Goal: Transaction & Acquisition: Book appointment/travel/reservation

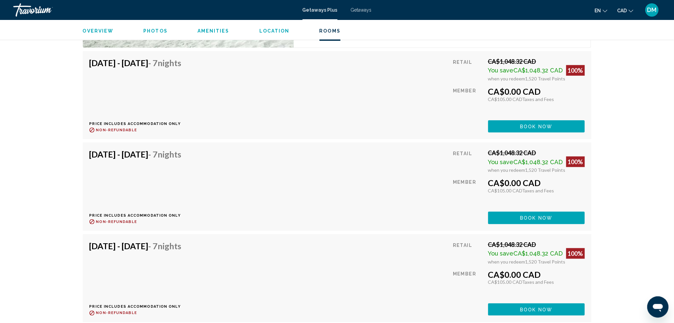
scroll to position [1122, 0]
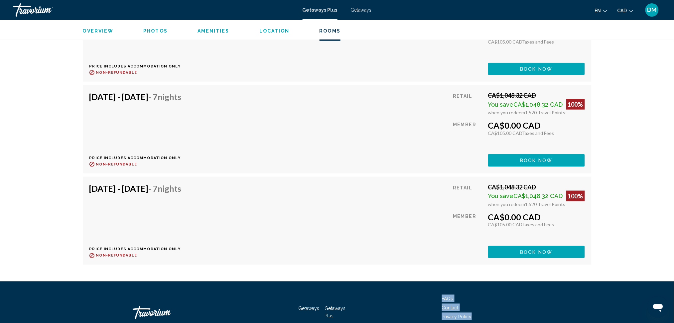
drag, startPoint x: 671, startPoint y: 319, endPoint x: 679, endPoint y: 318, distance: 8.4
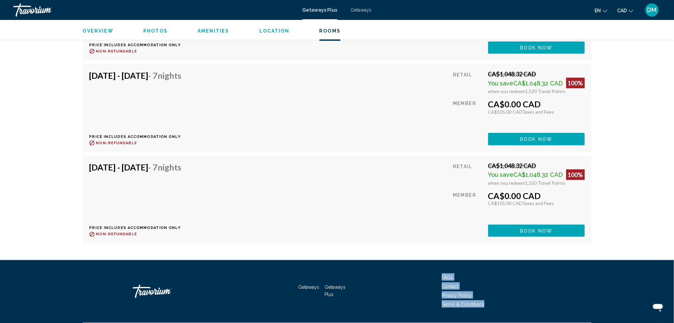
scroll to position [1159, 0]
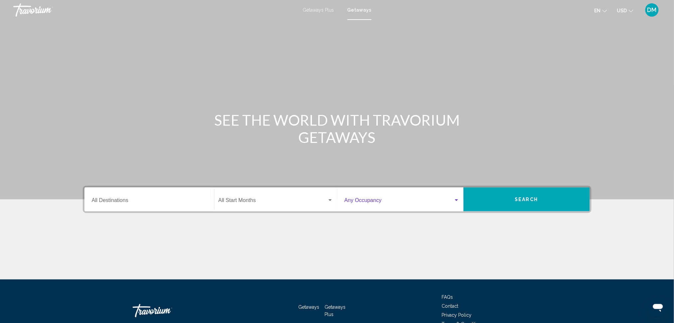
click at [454, 200] on div "Search widget" at bounding box center [457, 200] width 6 height 5
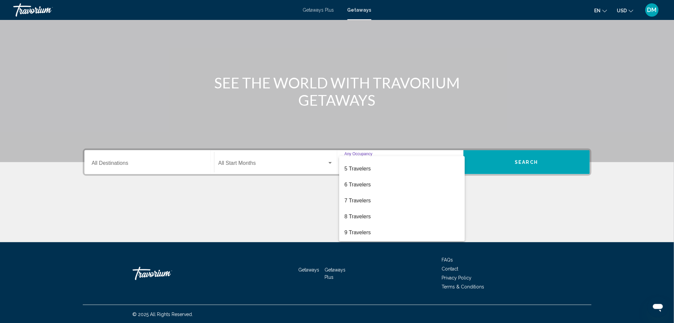
scroll to position [74, 0]
click at [273, 159] on div at bounding box center [337, 161] width 674 height 323
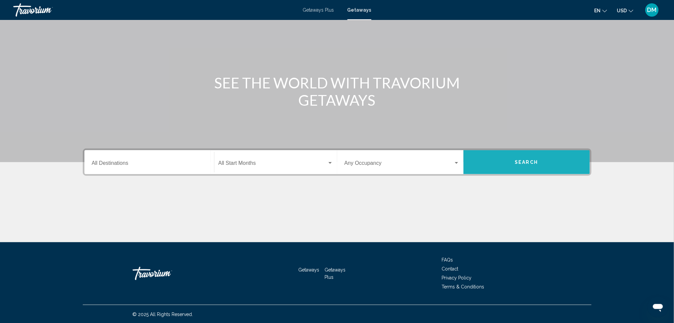
click at [510, 161] on button "Search" at bounding box center [527, 162] width 126 height 24
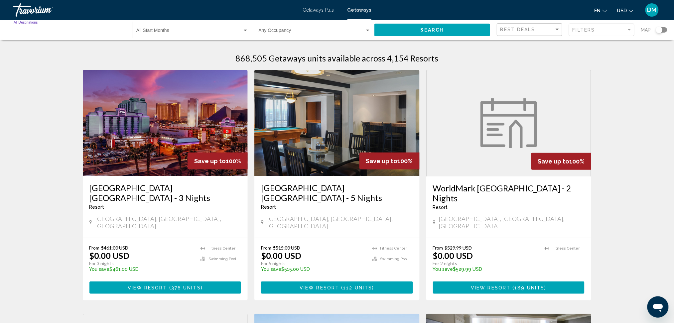
click at [98, 33] on input "Destination All Destinations" at bounding box center [70, 31] width 112 height 5
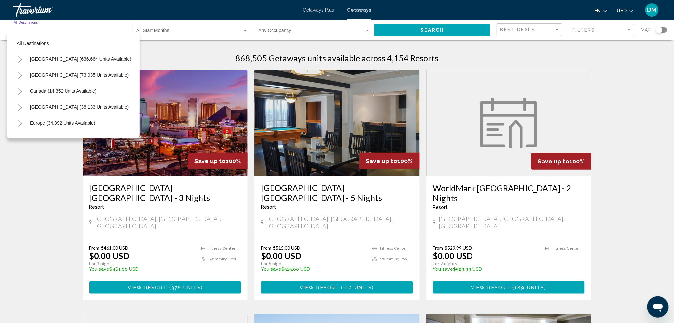
click at [20, 89] on icon "Toggle Canada (14,352 units available)" at bounding box center [20, 91] width 5 height 7
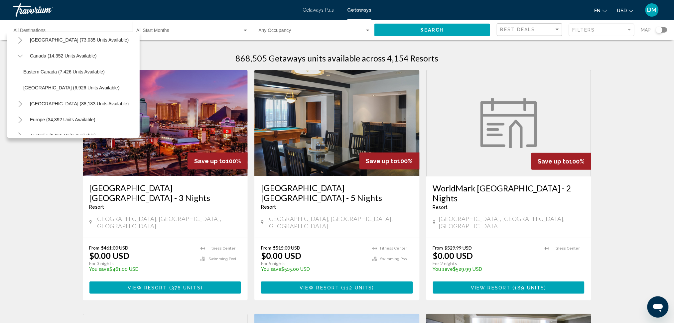
scroll to position [53, 0]
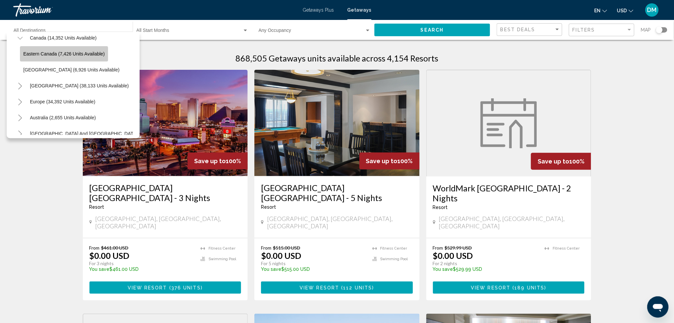
click at [39, 55] on span "Eastern Canada (7,426 units available)" at bounding box center [63, 53] width 81 height 5
type input "**********"
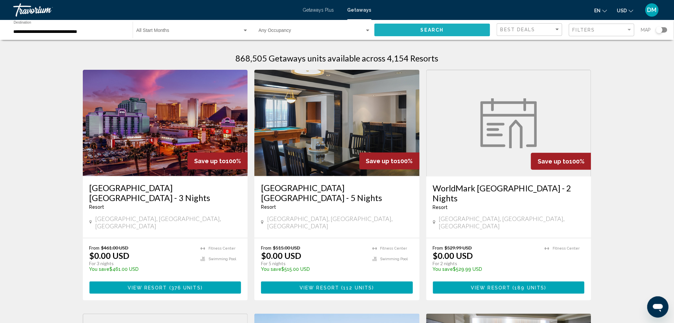
click at [422, 29] on span "Search" at bounding box center [432, 30] width 23 height 5
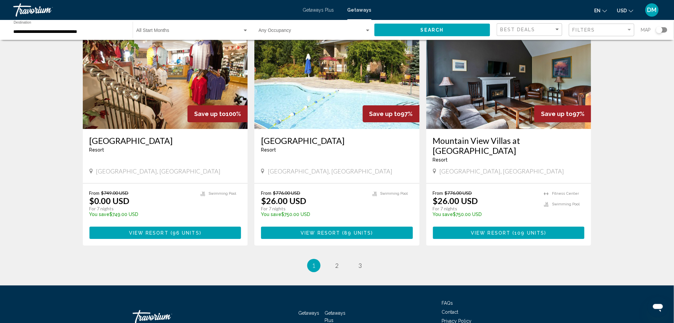
scroll to position [745, 0]
